Goal: Transaction & Acquisition: Purchase product/service

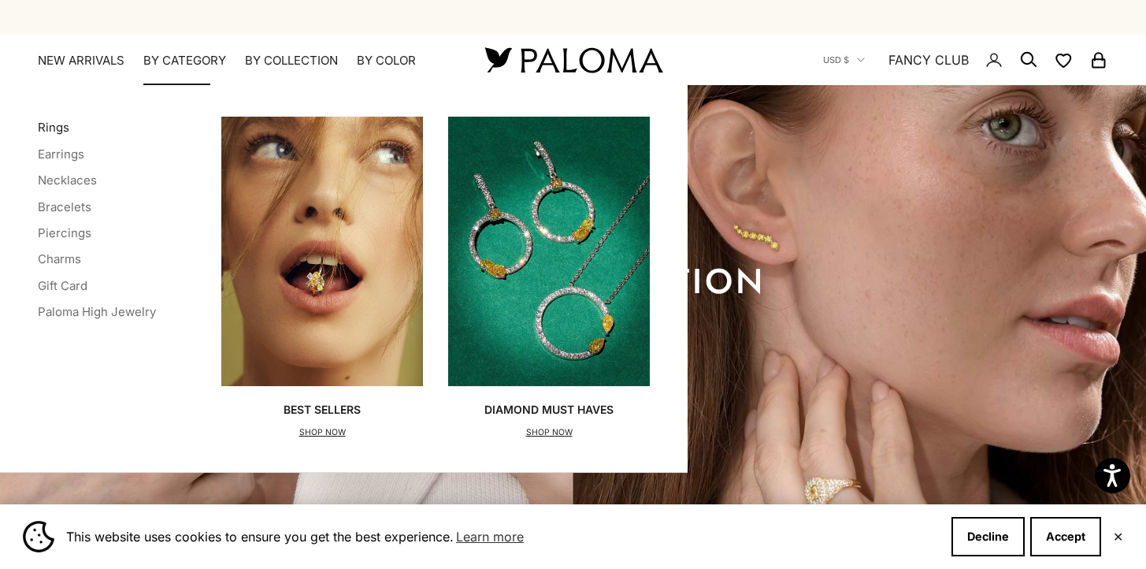
click at [65, 124] on link "Rings" at bounding box center [54, 127] width 32 height 15
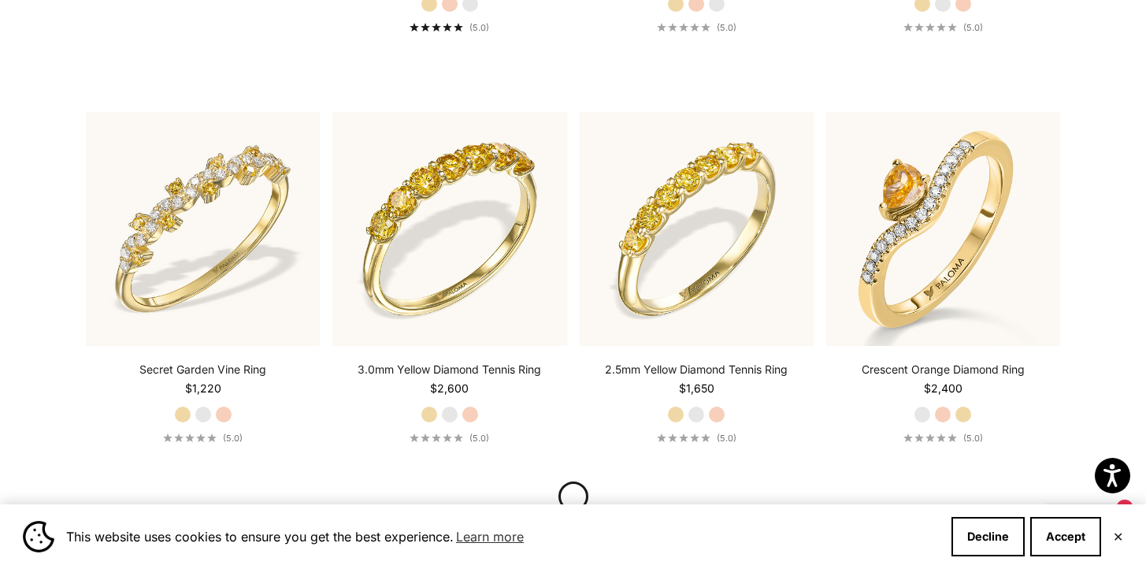
scroll to position [1594, 0]
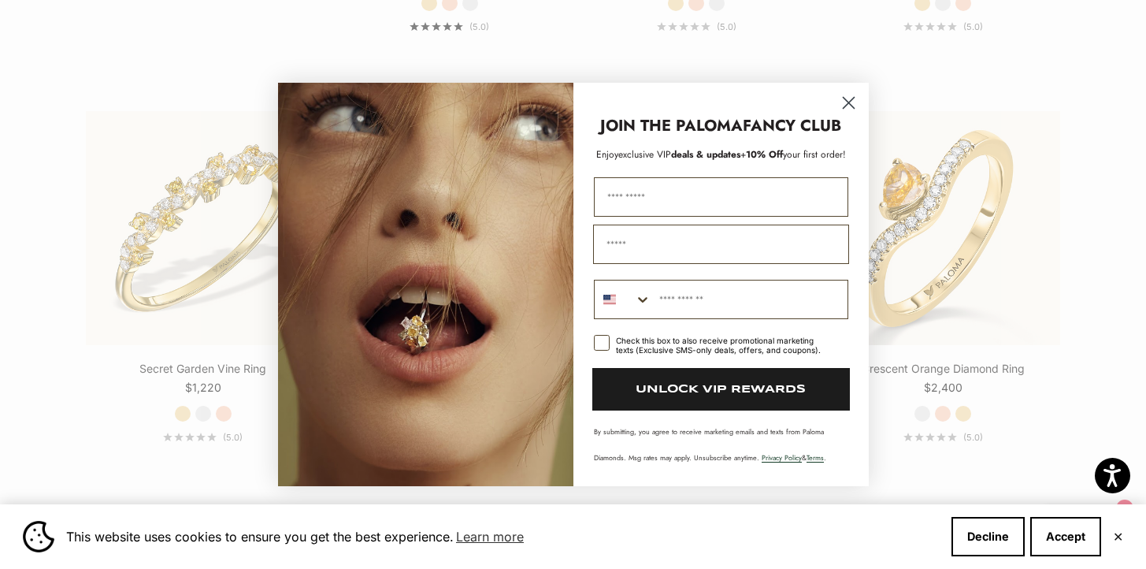
click at [848, 103] on icon "Close dialog" at bounding box center [848, 103] width 11 height 11
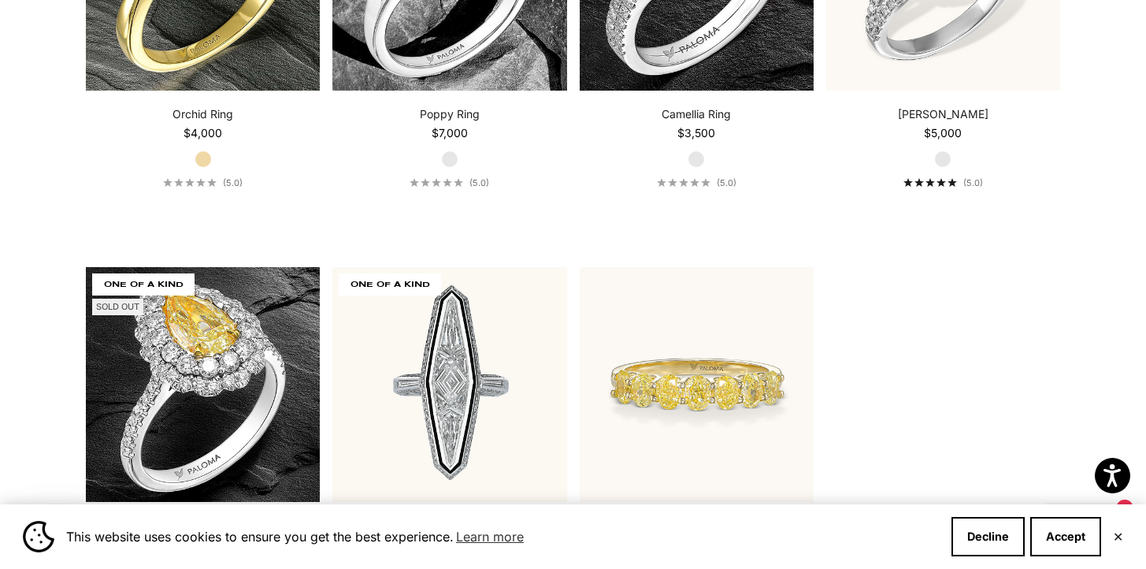
scroll to position [6923, 0]
